Goal: Information Seeking & Learning: Learn about a topic

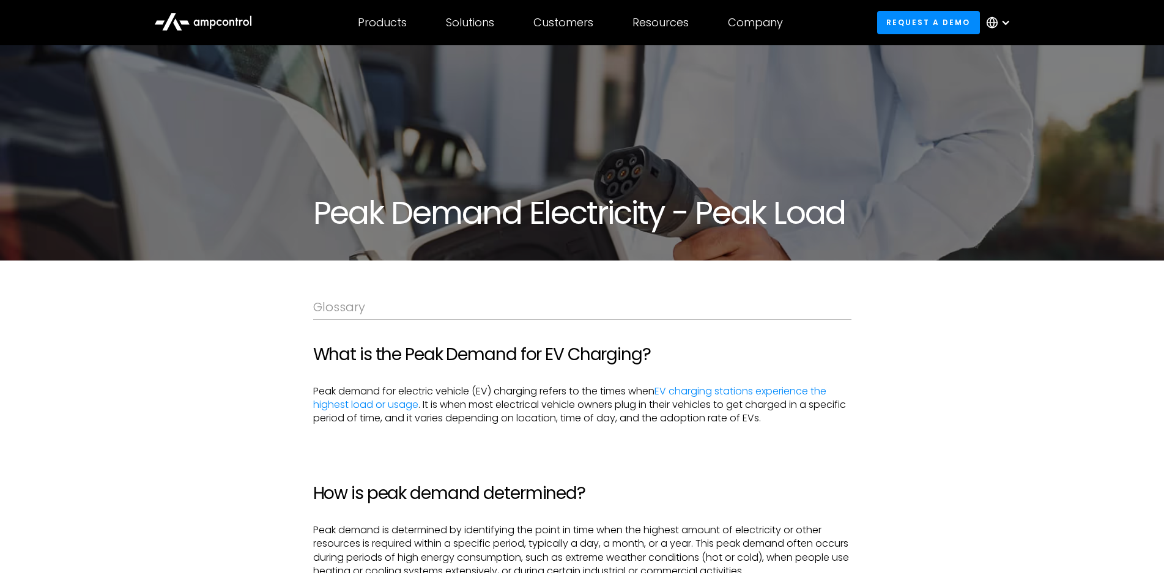
click at [816, 448] on p "‍" at bounding box center [582, 442] width 538 height 13
click at [567, 394] on p "Peak demand for electric vehicle (EV) charging refers to the times when EV char…" at bounding box center [582, 405] width 538 height 41
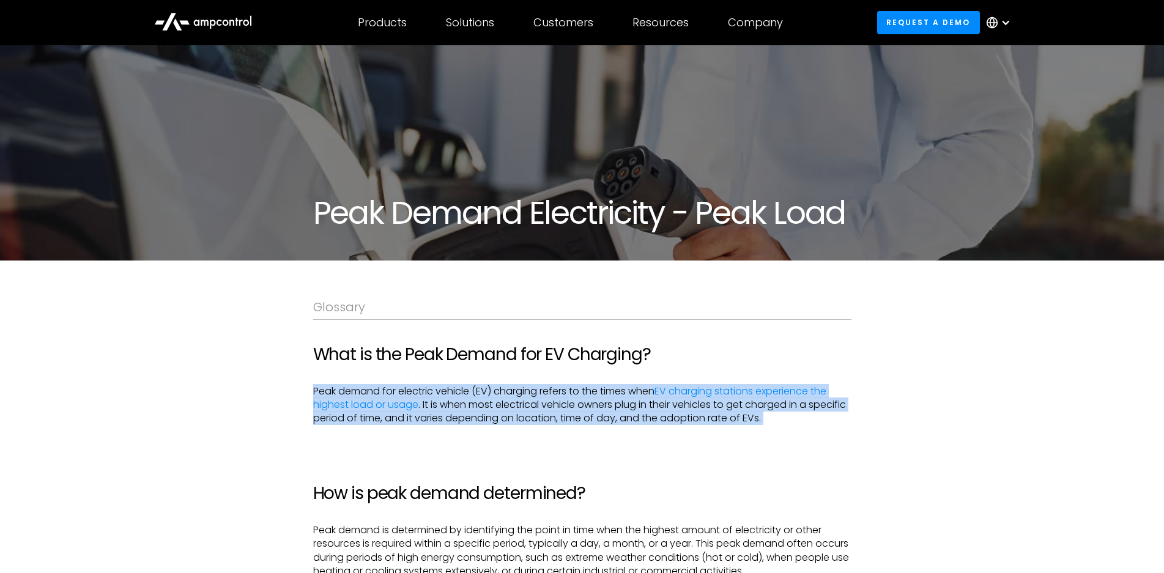
drag, startPoint x: 567, startPoint y: 394, endPoint x: 566, endPoint y: 404, distance: 10.4
click at [567, 394] on p "Peak demand for electric vehicle (EV) charging refers to the times when EV char…" at bounding box center [582, 405] width 538 height 41
copy p "Peak demand for electric vehicle (EV) charging refers to the times when EV char…"
click at [552, 385] on p "Peak demand for electric vehicle (EV) charging refers to the times when EV char…" at bounding box center [582, 405] width 538 height 41
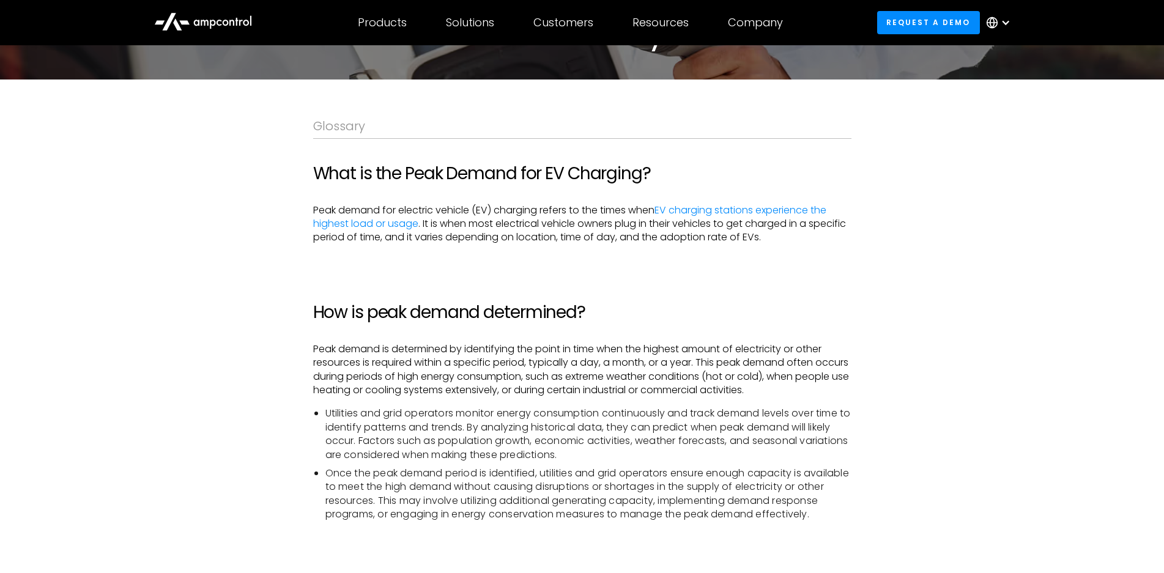
scroll to position [184, 0]
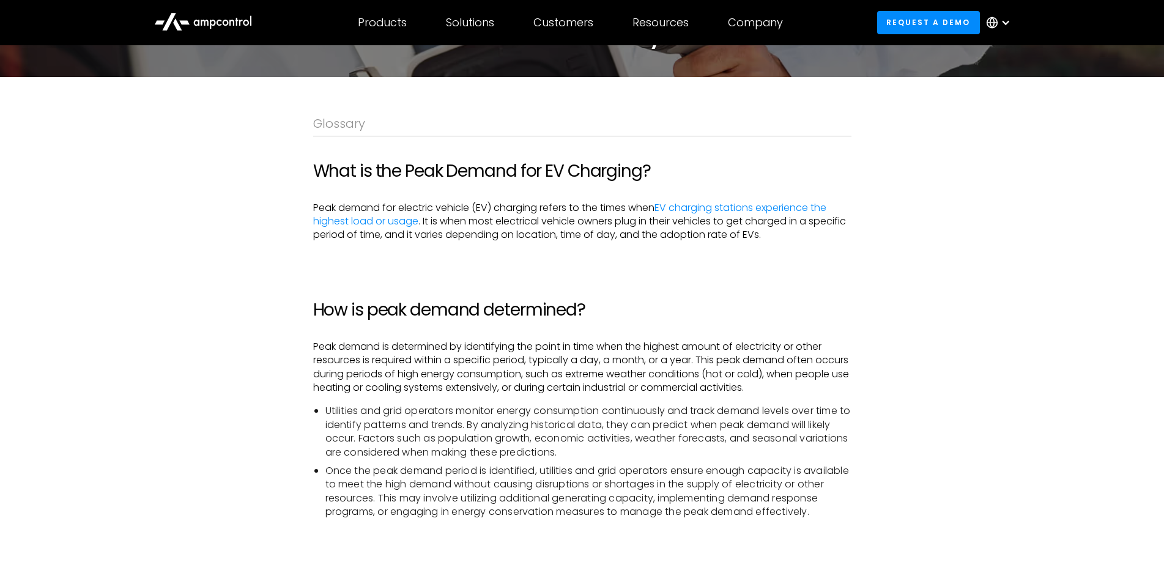
click at [574, 346] on p "Peak demand is determined by identifying the point in time when the highest amo…" at bounding box center [582, 367] width 538 height 55
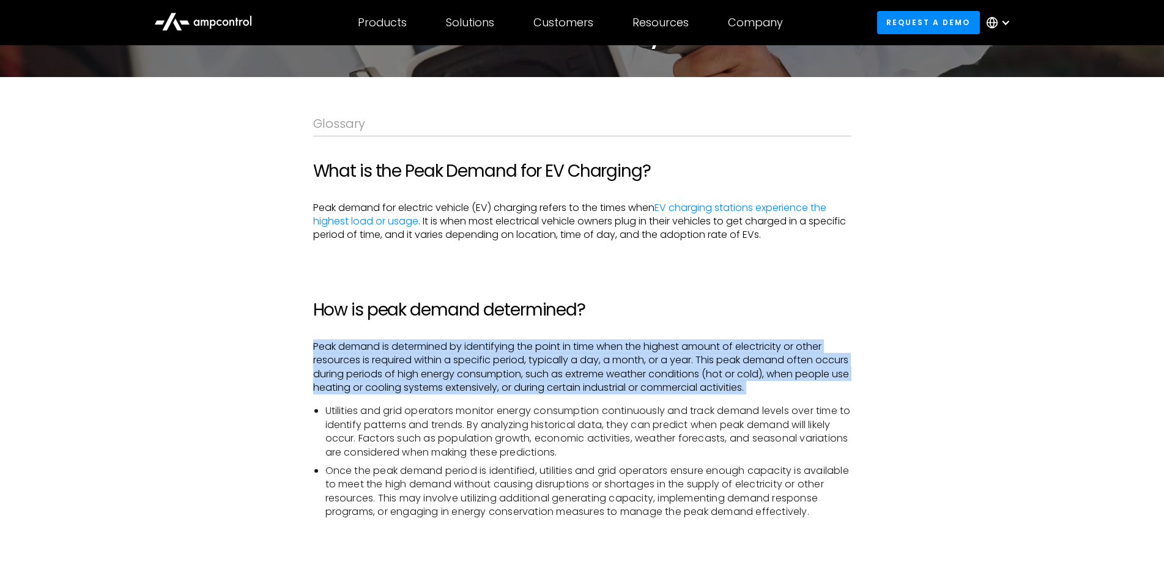
click at [574, 346] on p "Peak demand is determined by identifying the point in time when the highest amo…" at bounding box center [582, 367] width 538 height 55
copy p "Peak demand is determined by identifying the point in time when the highest amo…"
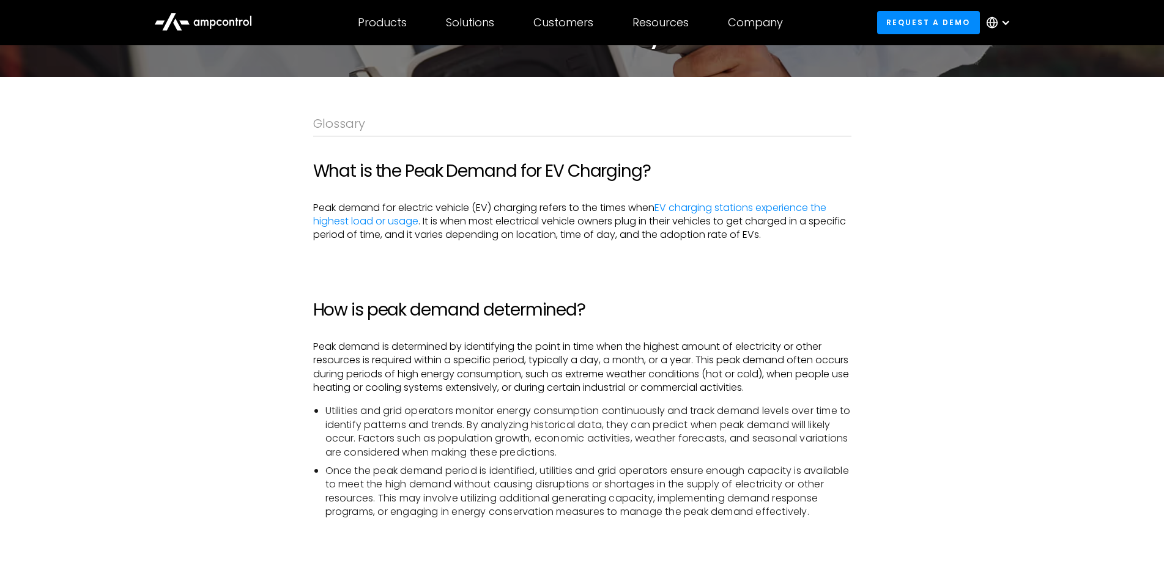
click at [521, 405] on li "Utilities and grid operators monitor energy consumption continuously and track …" at bounding box center [588, 431] width 526 height 55
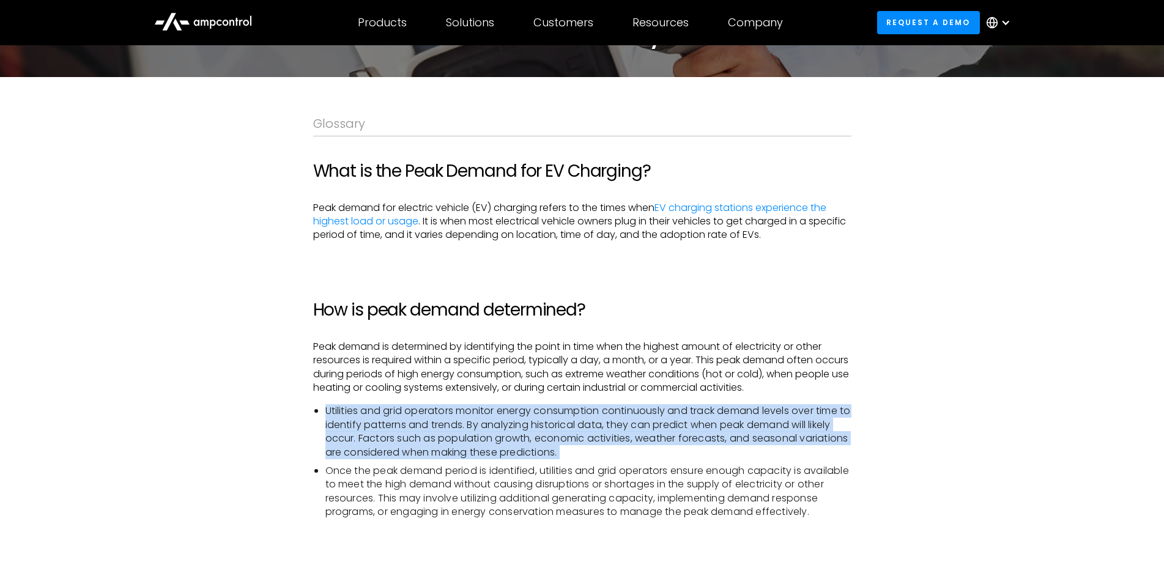
click at [521, 405] on li "Utilities and grid operators monitor energy consumption continuously and track …" at bounding box center [588, 431] width 526 height 55
copy li "Utilities and grid operators monitor energy consumption continuously and track …"
